Goal: Task Accomplishment & Management: Use online tool/utility

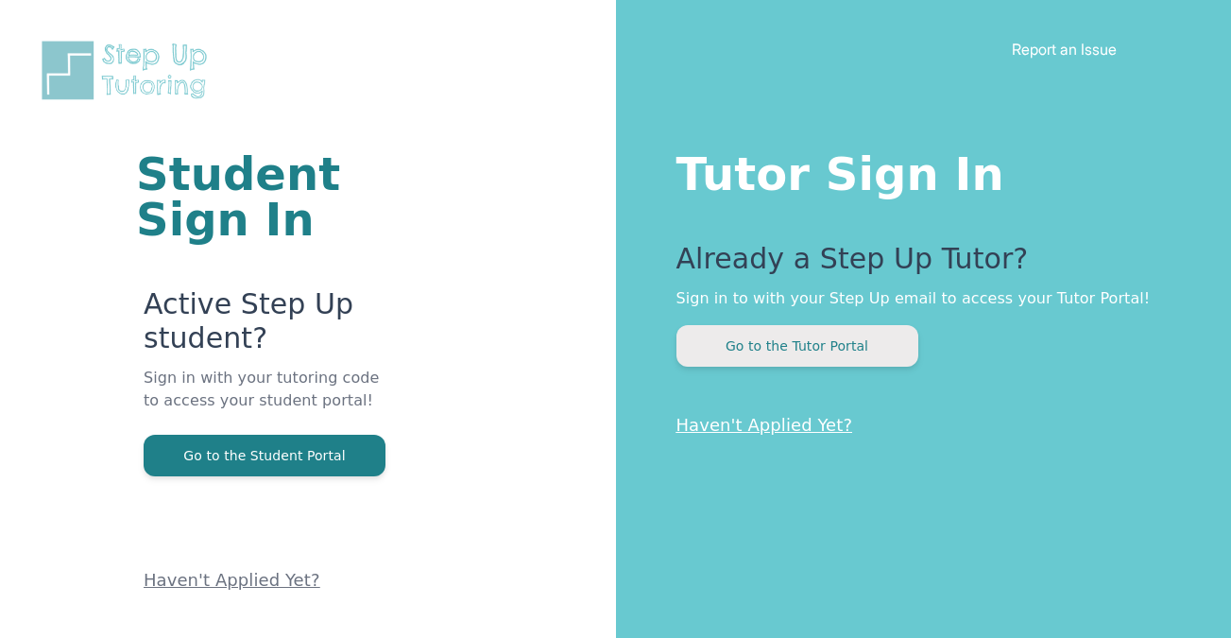
click at [758, 362] on button "Go to the Tutor Portal" at bounding box center [797, 346] width 242 height 42
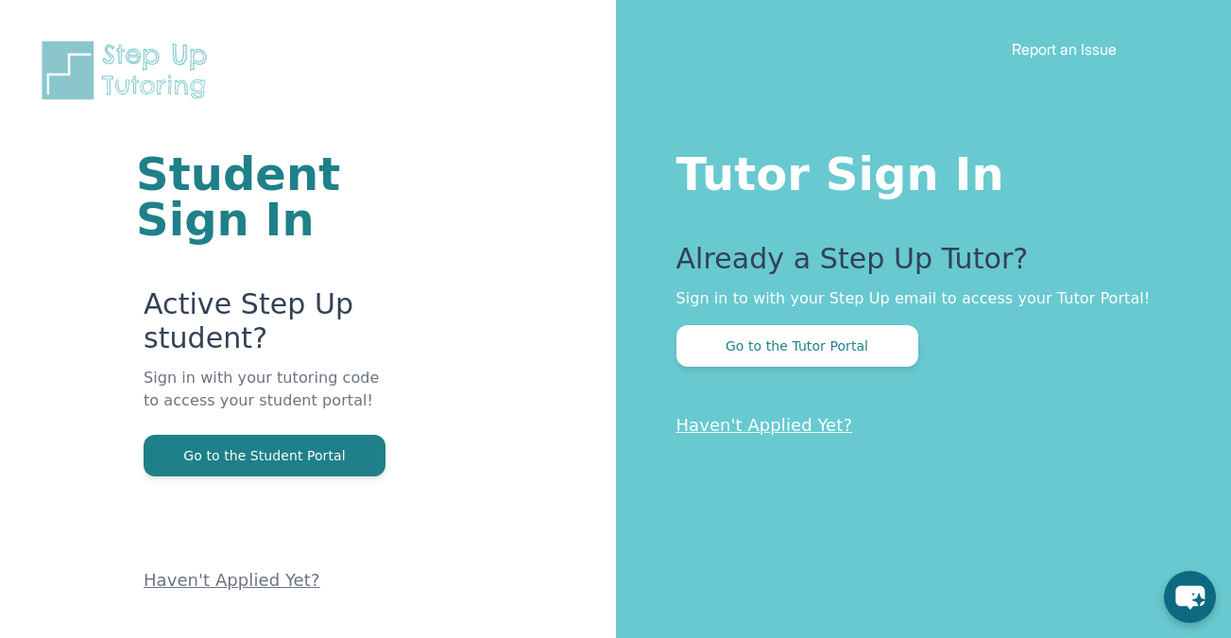
click at [803, 373] on div "Tutor Sign In Already a Step Up Tutor? Sign in to with your Step Up email to ac…" at bounding box center [924, 319] width 616 height 638
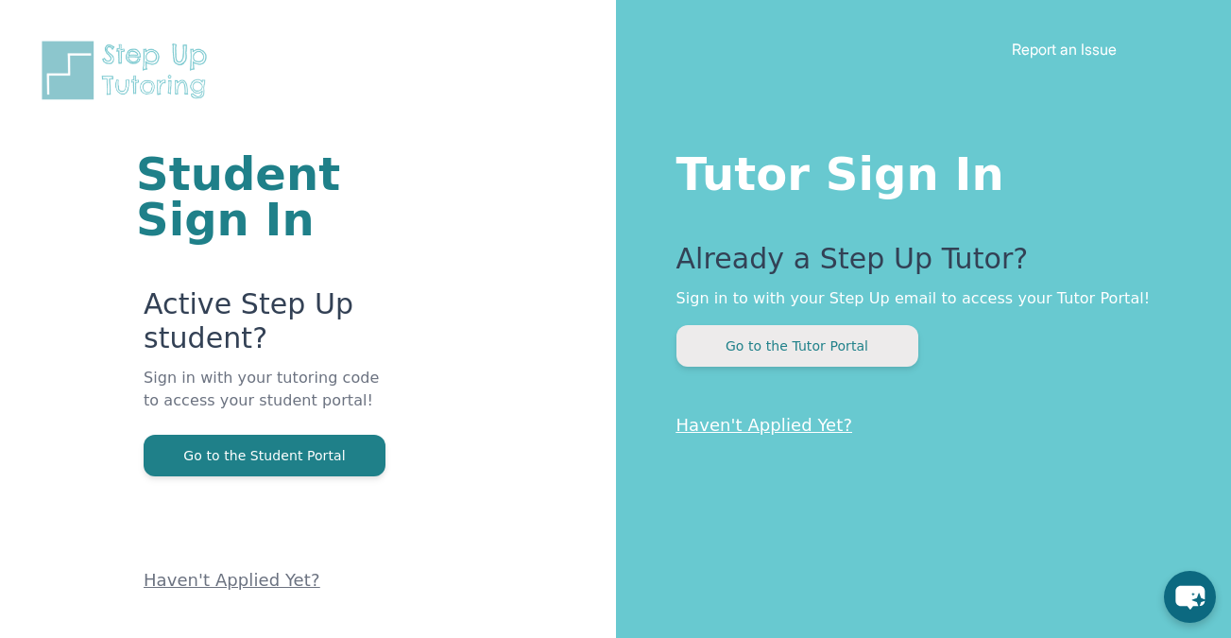
click at [804, 353] on button "Go to the Tutor Portal" at bounding box center [797, 346] width 242 height 42
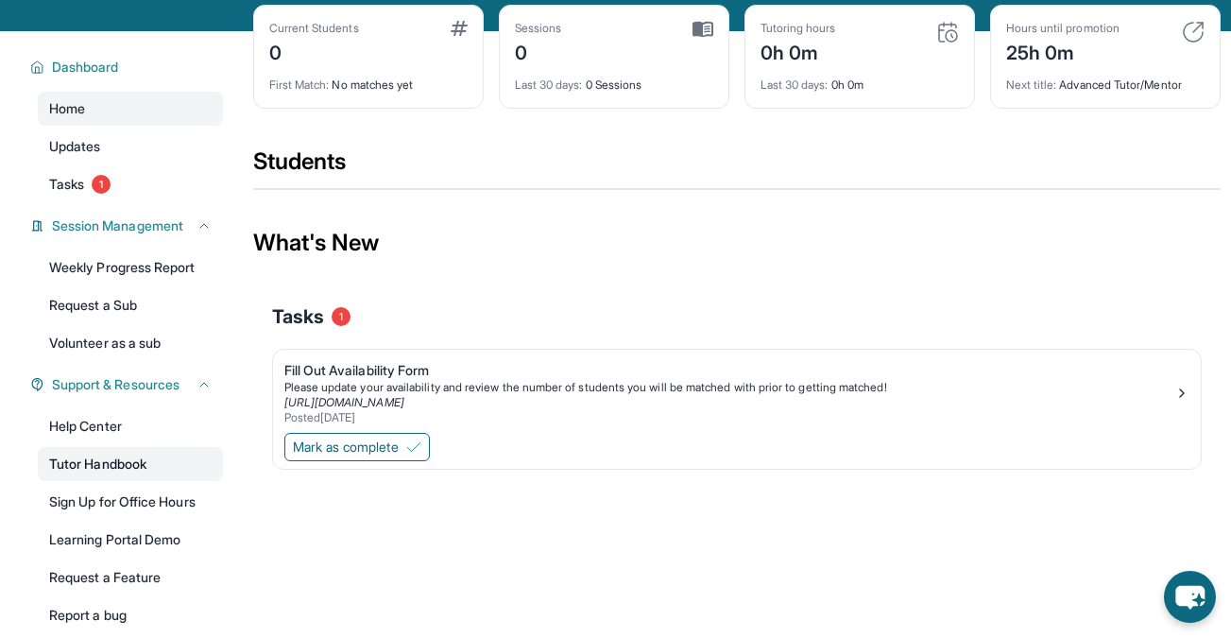
scroll to position [108, 0]
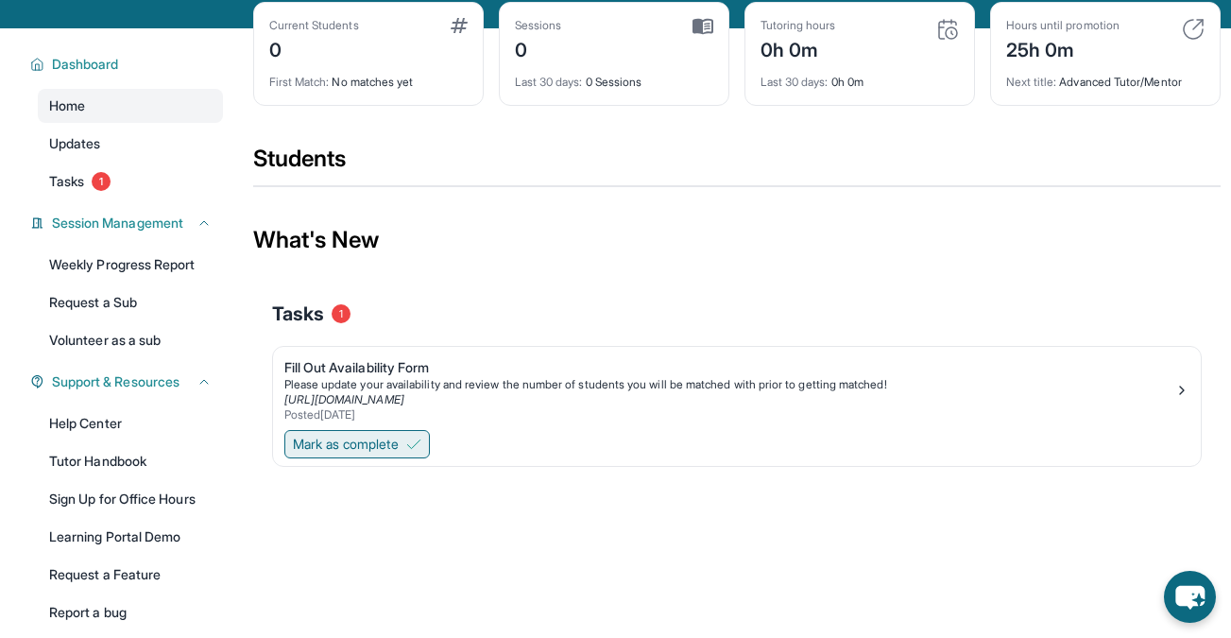
click at [370, 451] on span "Mark as complete" at bounding box center [346, 443] width 106 height 19
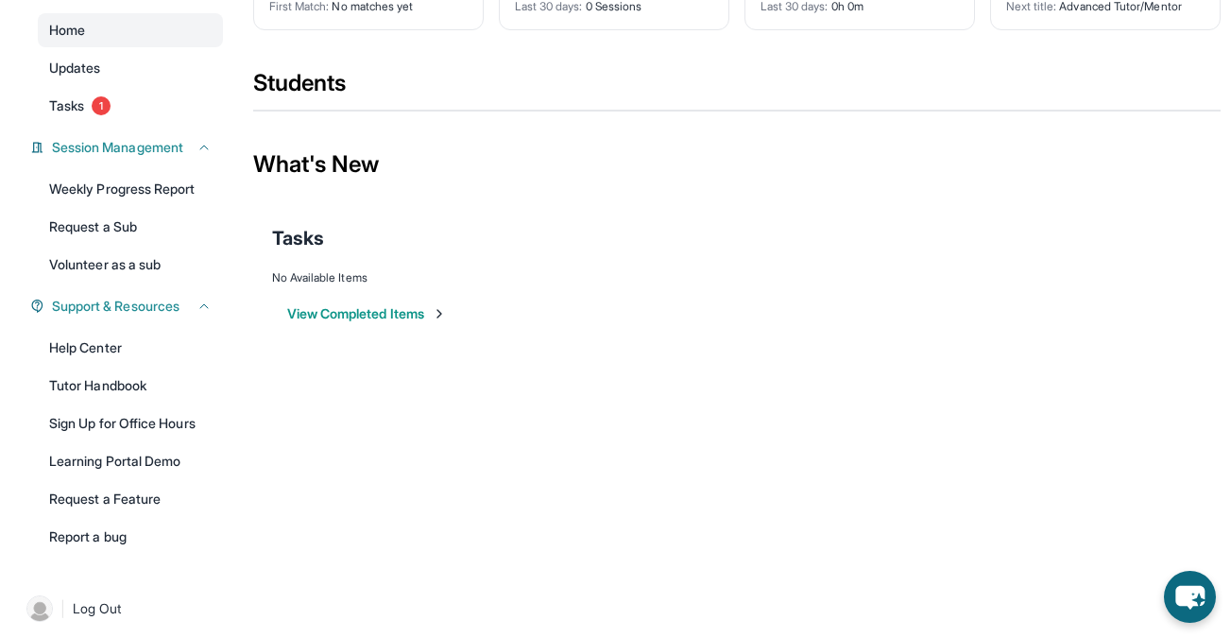
scroll to position [186, 0]
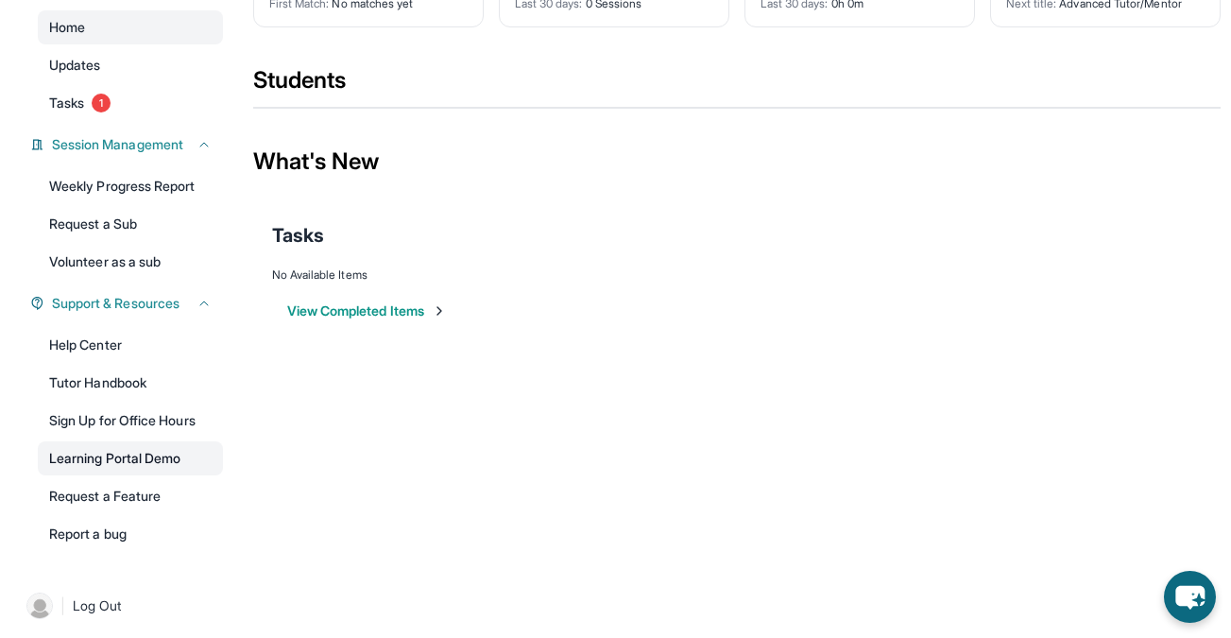
click at [186, 461] on link "Learning Portal Demo" at bounding box center [130, 458] width 185 height 34
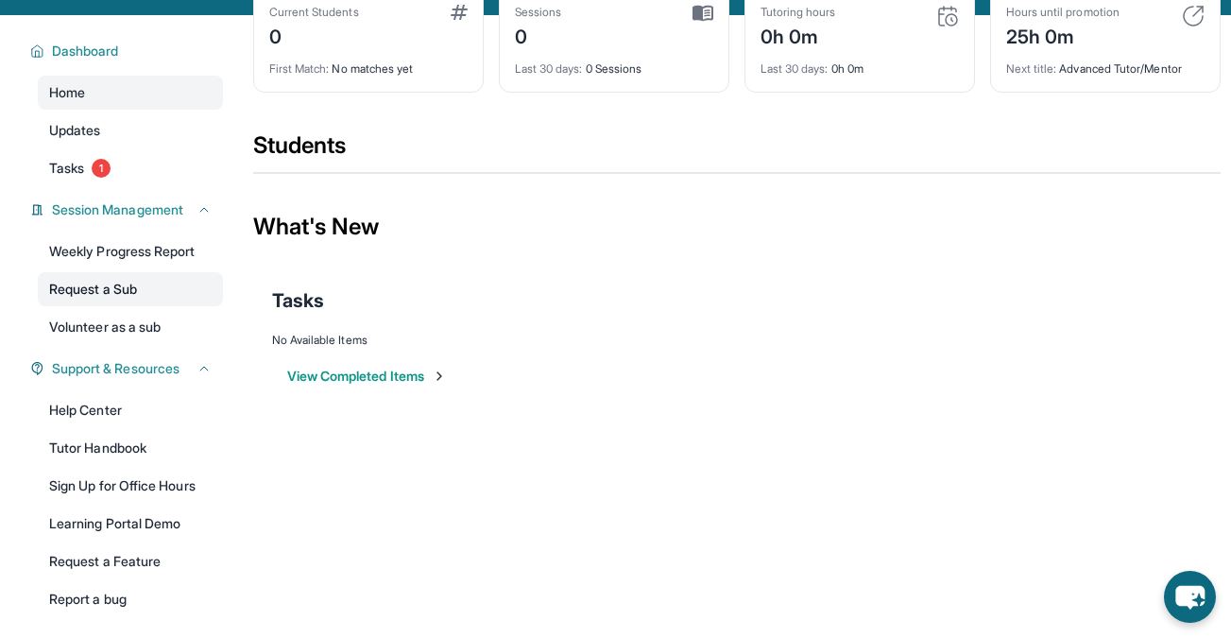
scroll to position [129, 0]
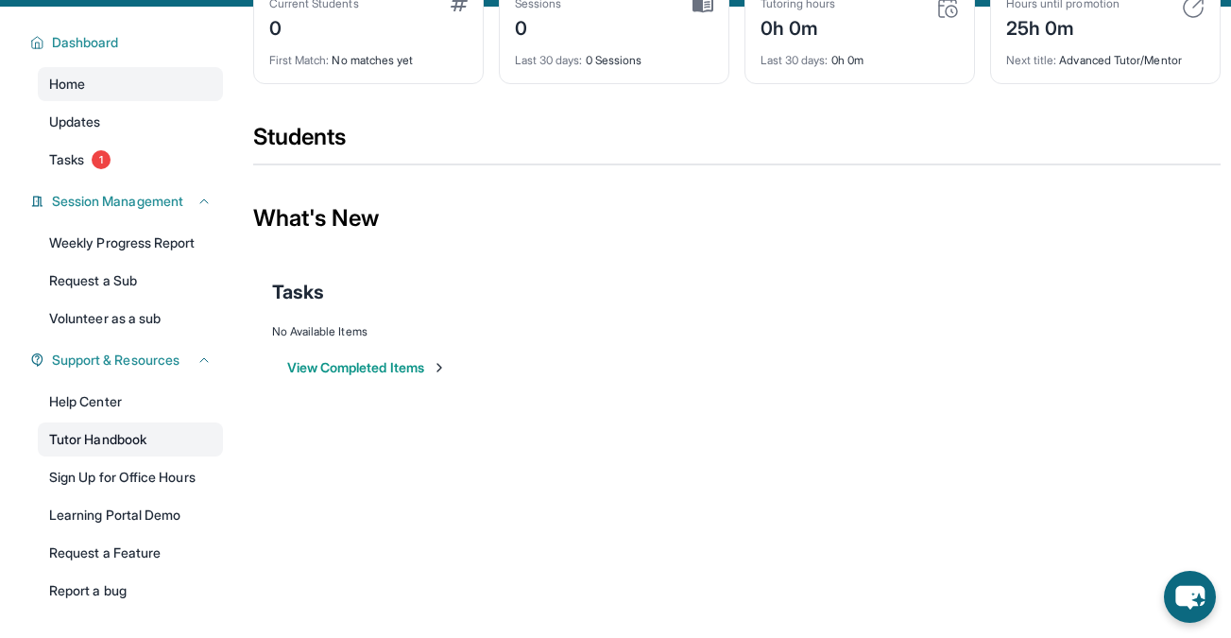
click at [157, 424] on link "Tutor Handbook" at bounding box center [130, 439] width 185 height 34
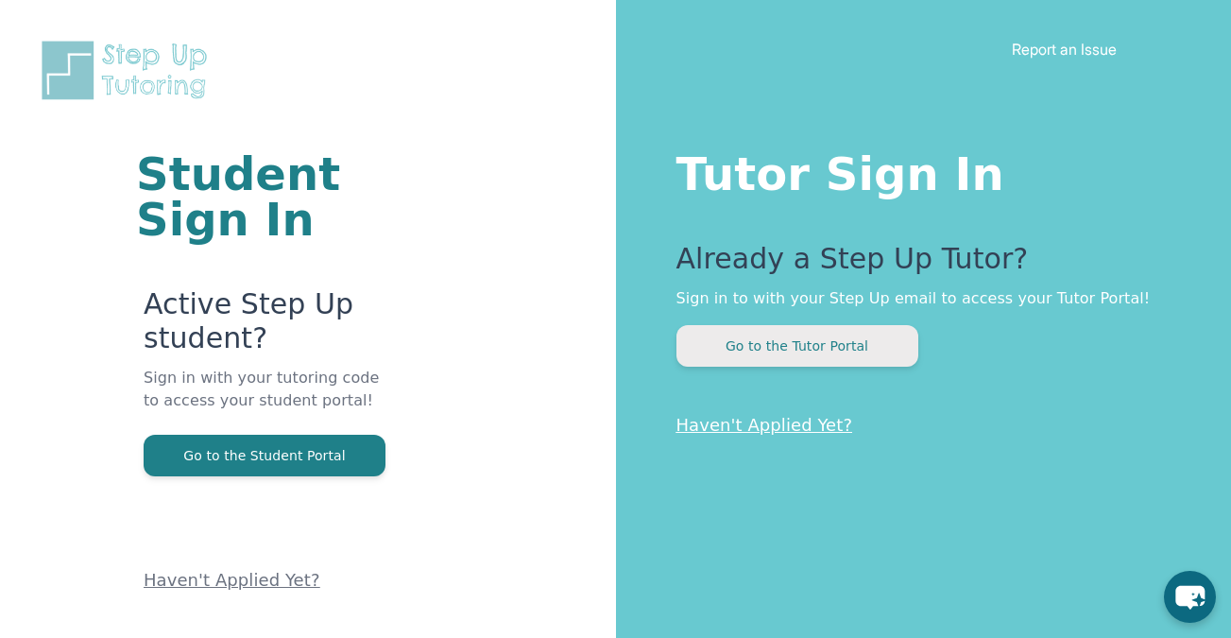
click at [818, 350] on button "Go to the Tutor Portal" at bounding box center [797, 346] width 242 height 42
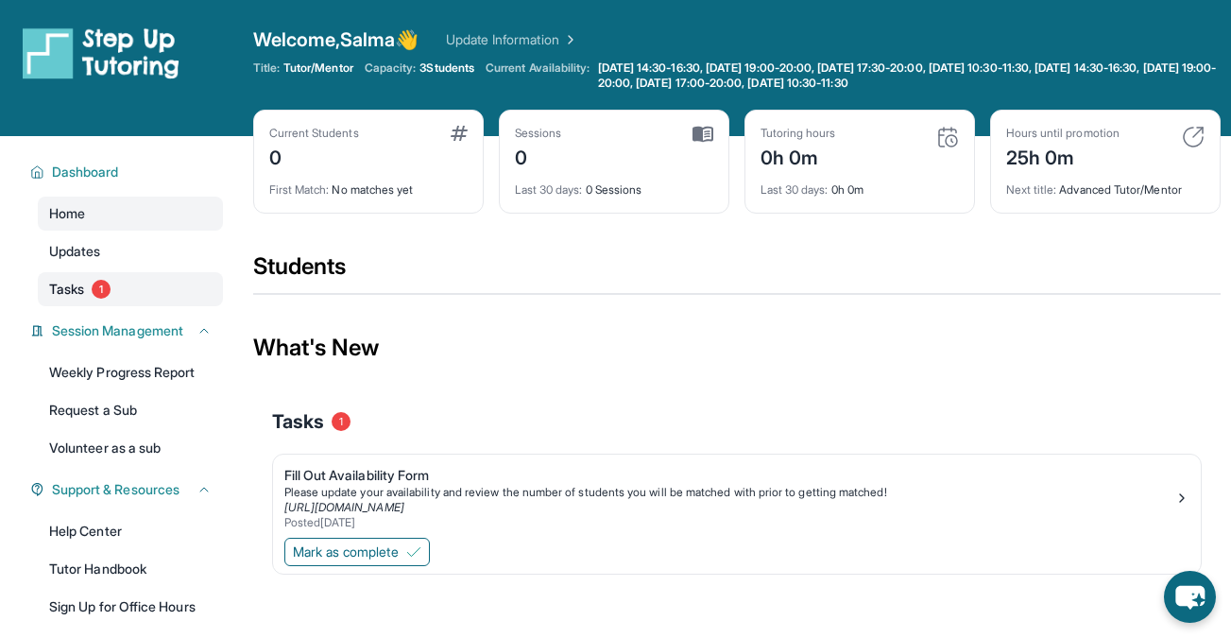
click at [163, 283] on link "Tasks 1" at bounding box center [130, 289] width 185 height 34
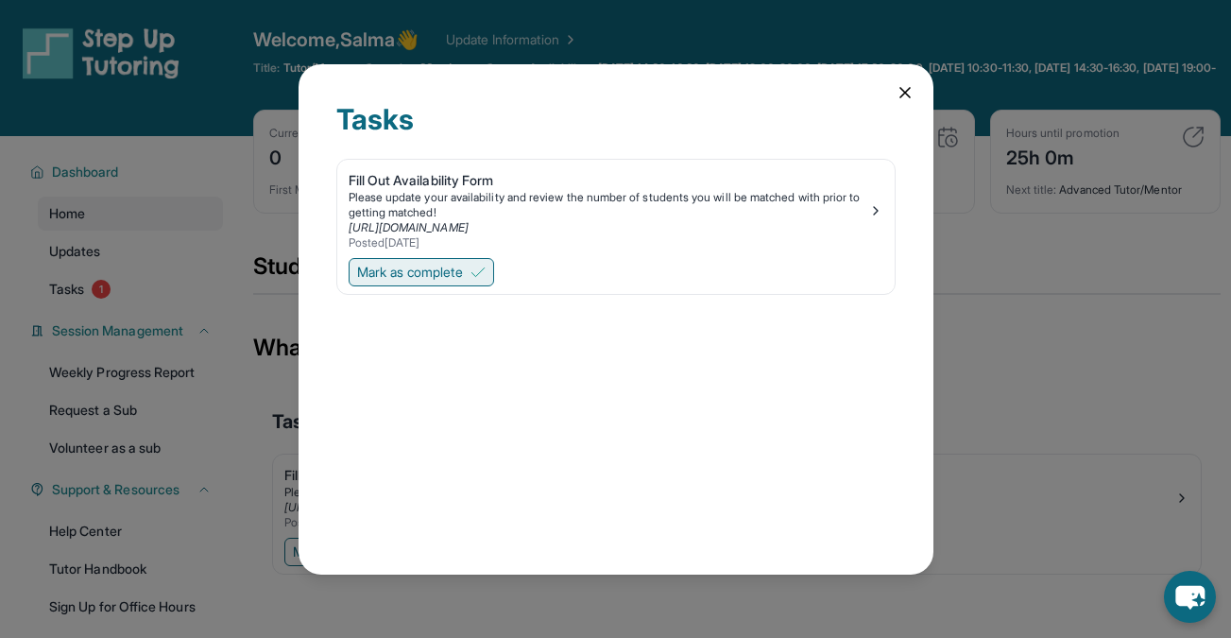
click at [442, 276] on span "Mark as complete" at bounding box center [410, 272] width 106 height 19
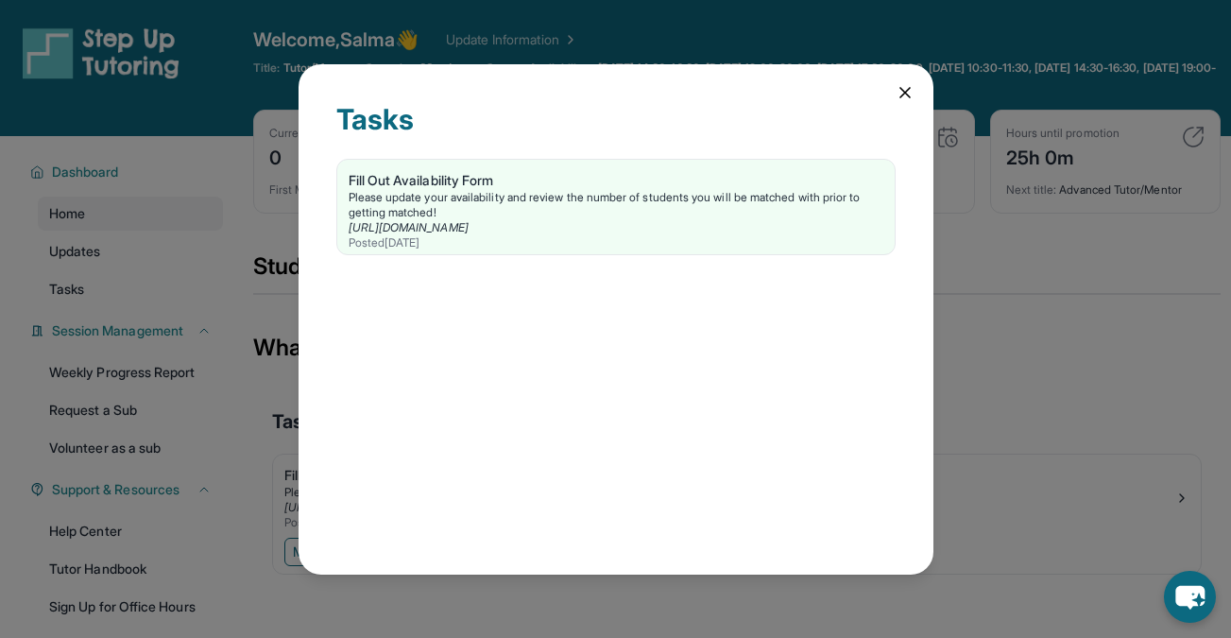
click at [900, 83] on icon at bounding box center [904, 92] width 19 height 19
